Goal: Information Seeking & Learning: Check status

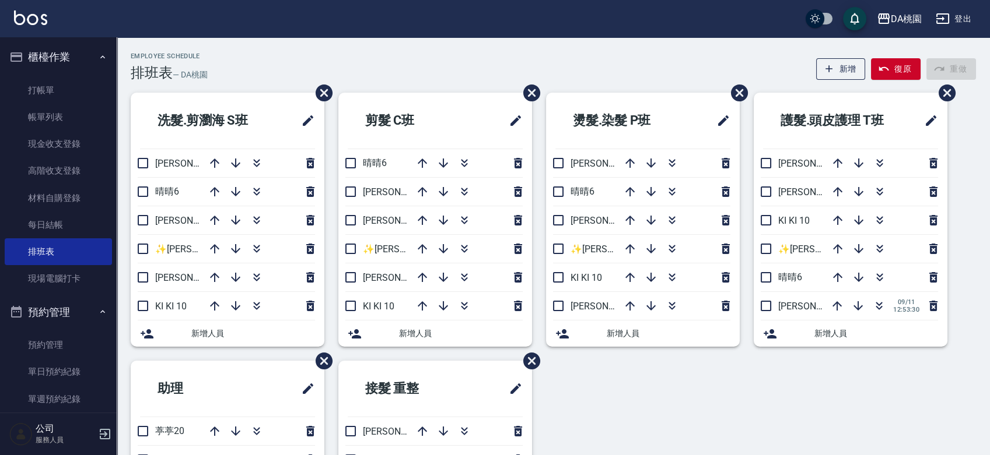
click at [71, 54] on button "櫃檯作業" at bounding box center [58, 57] width 107 height 30
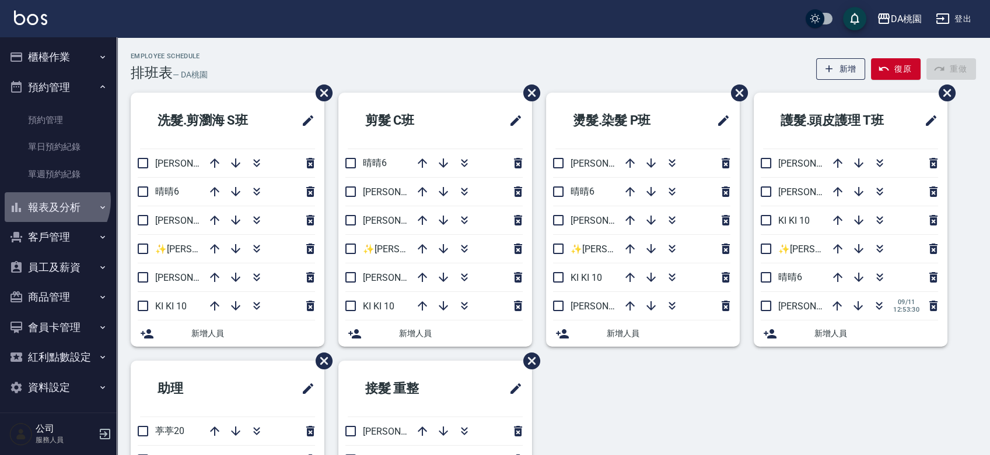
click at [52, 201] on button "報表及分析" at bounding box center [58, 207] width 107 height 30
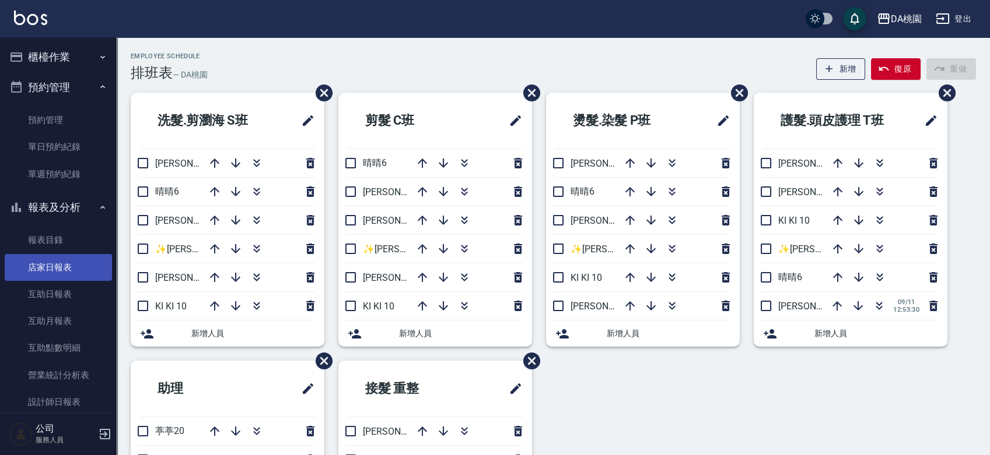
click at [73, 268] on link "店家日報表" at bounding box center [58, 267] width 107 height 27
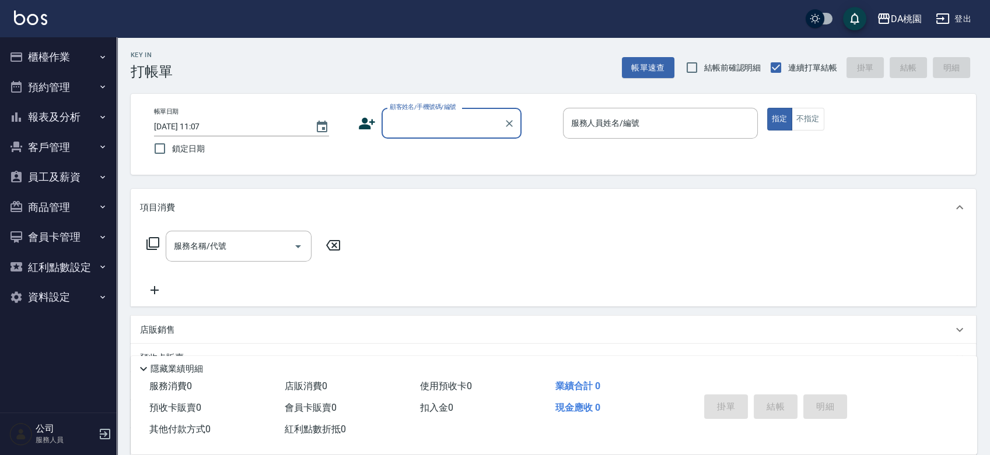
click at [61, 59] on button "櫃檯作業" at bounding box center [58, 57] width 107 height 30
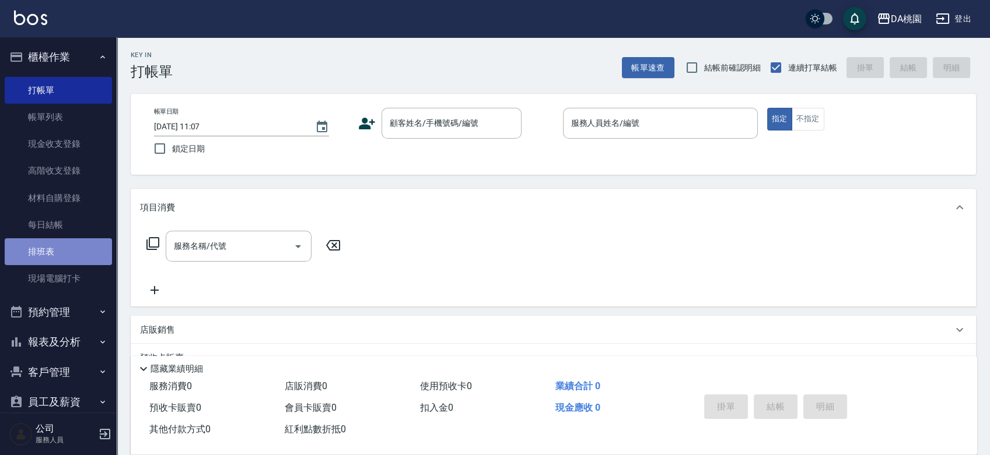
click at [73, 249] on link "排班表" at bounding box center [58, 252] width 107 height 27
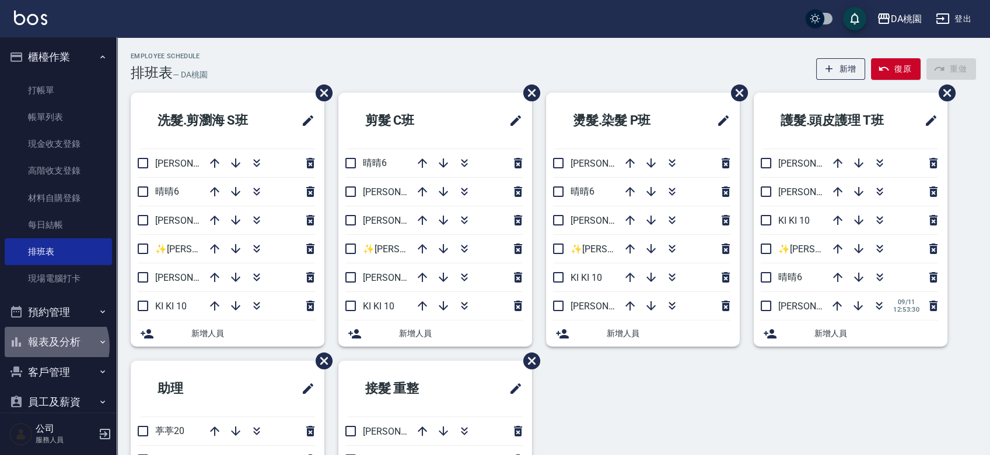
click at [47, 346] on button "報表及分析" at bounding box center [58, 342] width 107 height 30
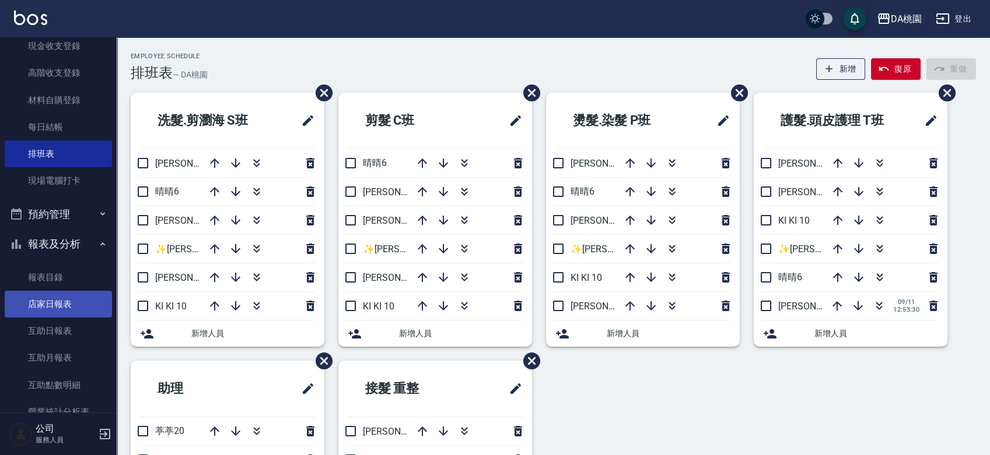
scroll to position [194, 0]
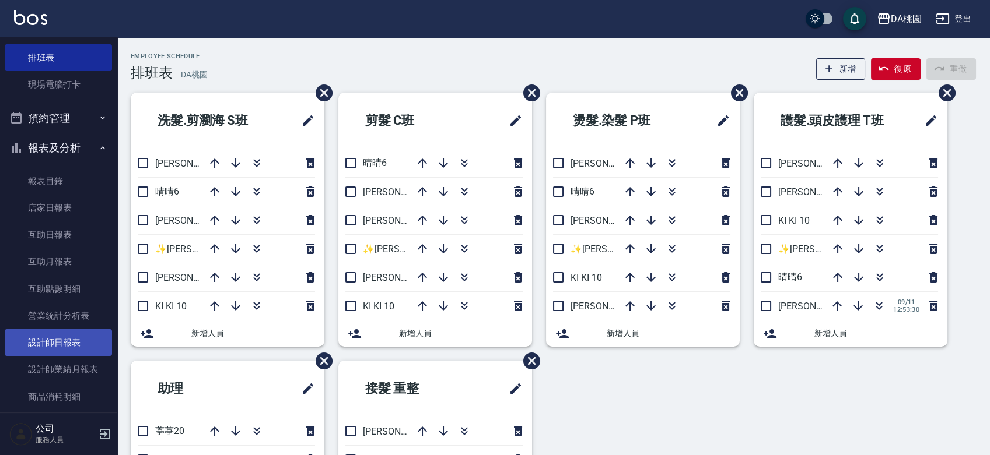
click at [72, 344] on link "設計師日報表" at bounding box center [58, 342] width 107 height 27
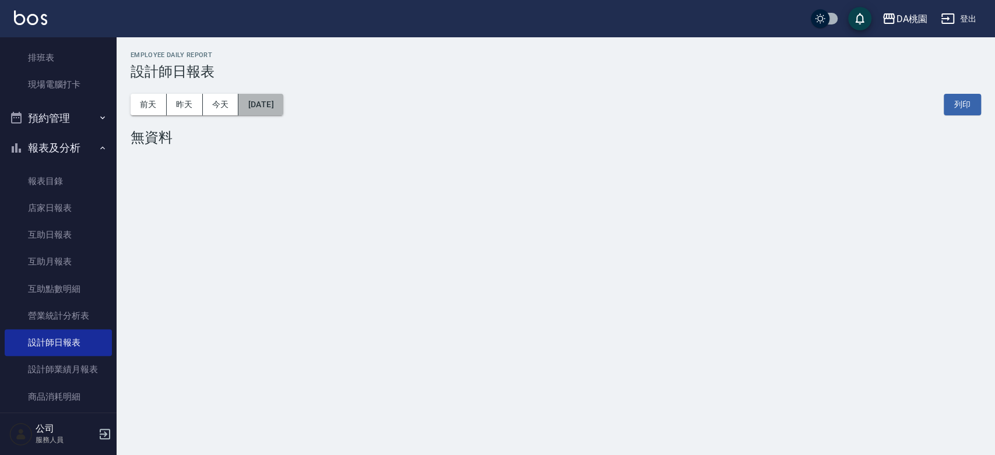
click at [283, 108] on button "[DATE]" at bounding box center [261, 105] width 44 height 22
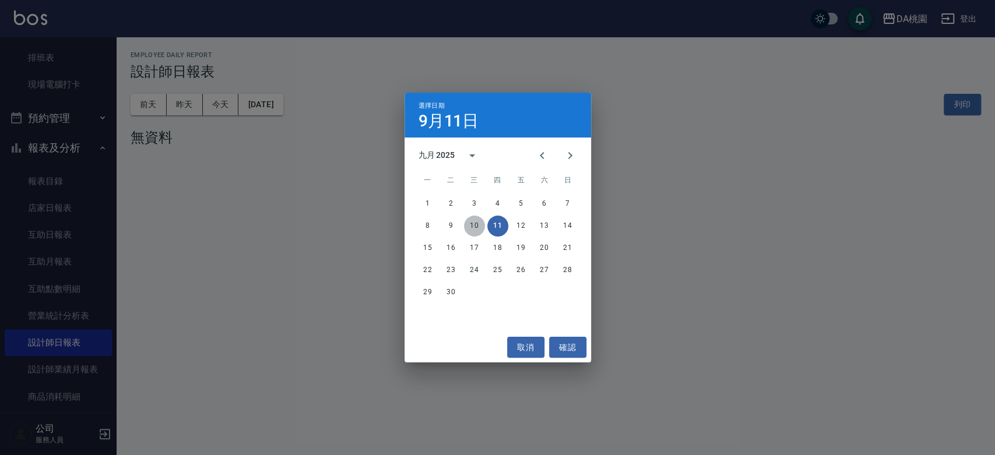
click at [476, 226] on button "10" at bounding box center [474, 226] width 21 height 21
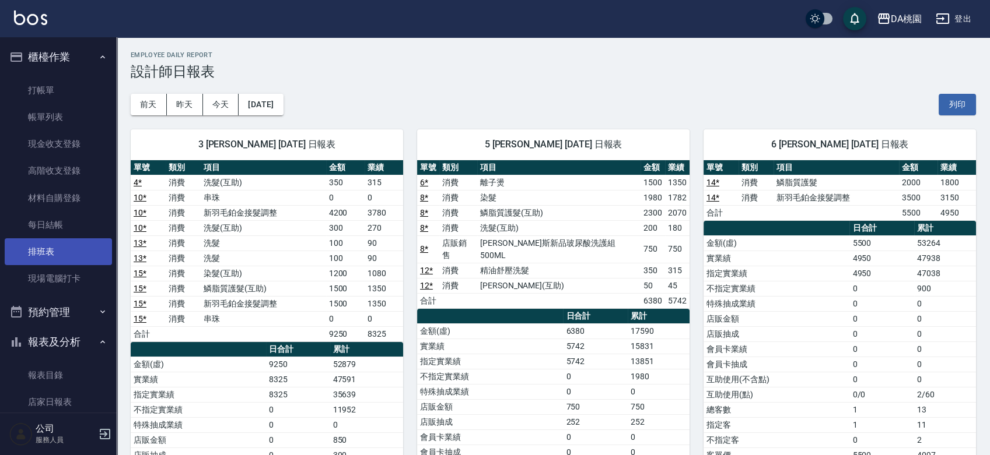
click at [36, 242] on link "排班表" at bounding box center [58, 252] width 107 height 27
